Goal: Task Accomplishment & Management: Use online tool/utility

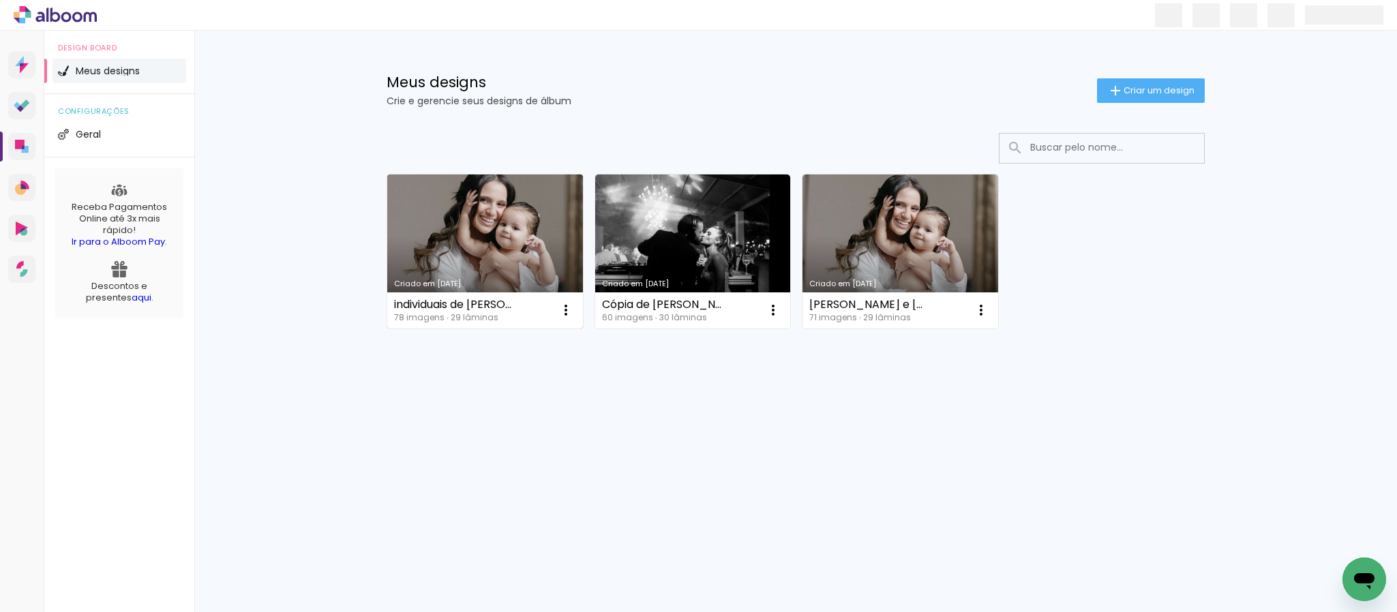
click at [485, 233] on link "Criado em [DATE]" at bounding box center [485, 252] width 196 height 154
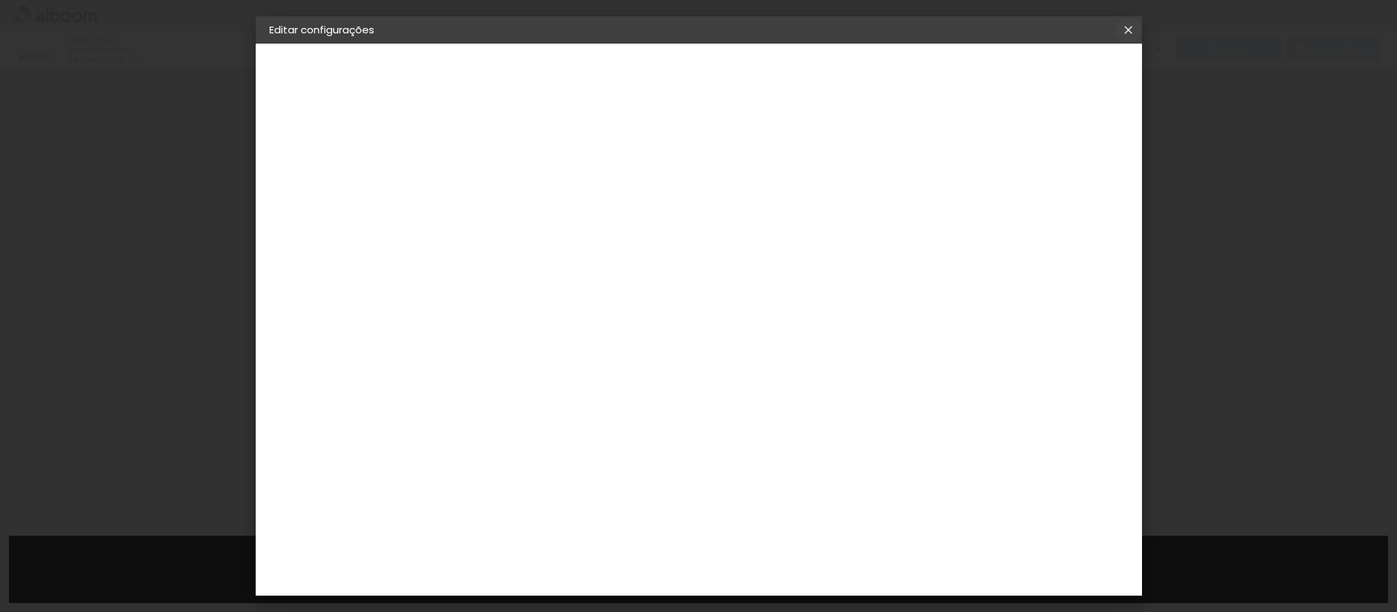
click at [1133, 33] on iron-icon at bounding box center [1128, 30] width 16 height 14
click at [1119, 33] on header "Editar configurações" at bounding box center [699, 29] width 886 height 27
drag, startPoint x: 1119, startPoint y: 33, endPoint x: 1128, endPoint y: 29, distance: 8.9
click at [1128, 29] on iron-icon at bounding box center [1128, 30] width 16 height 14
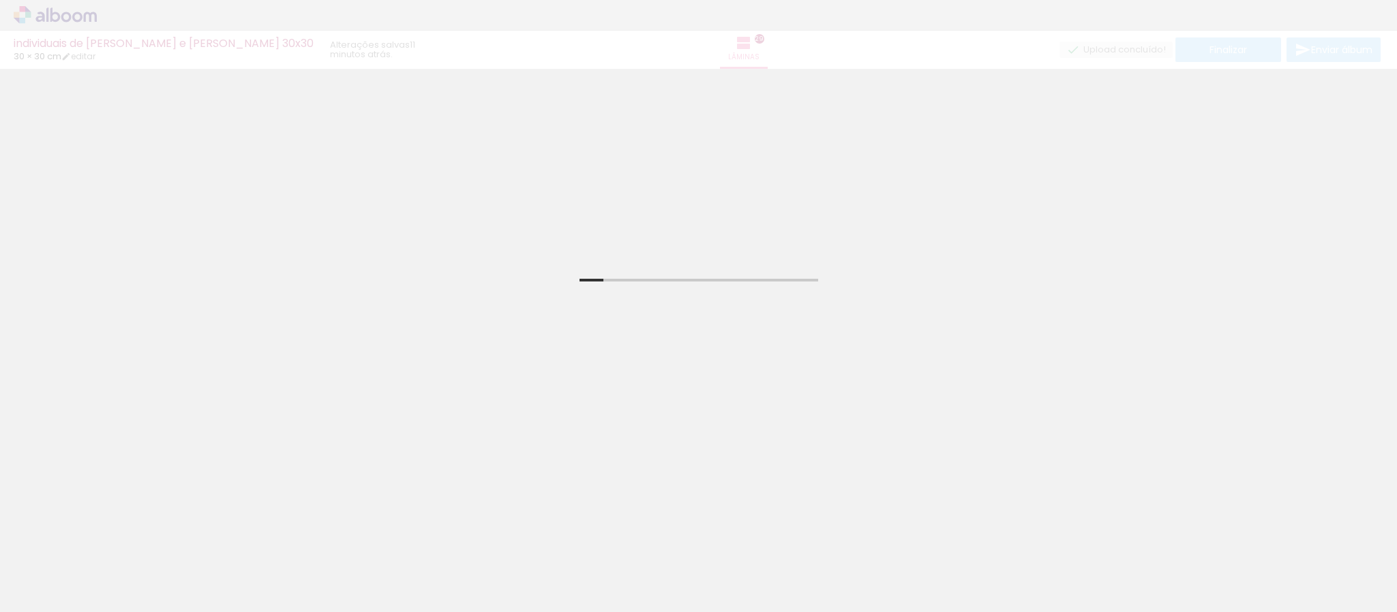
click at [60, 17] on div "individuais de Gabriel e Thayná 30x30 30 × 30 cm editar 11 minutos atrás. Lâmin…" at bounding box center [698, 34] width 1397 height 69
type input "JPG"
type input "Alta, 300 DPI"
